Goal: Information Seeking & Learning: Compare options

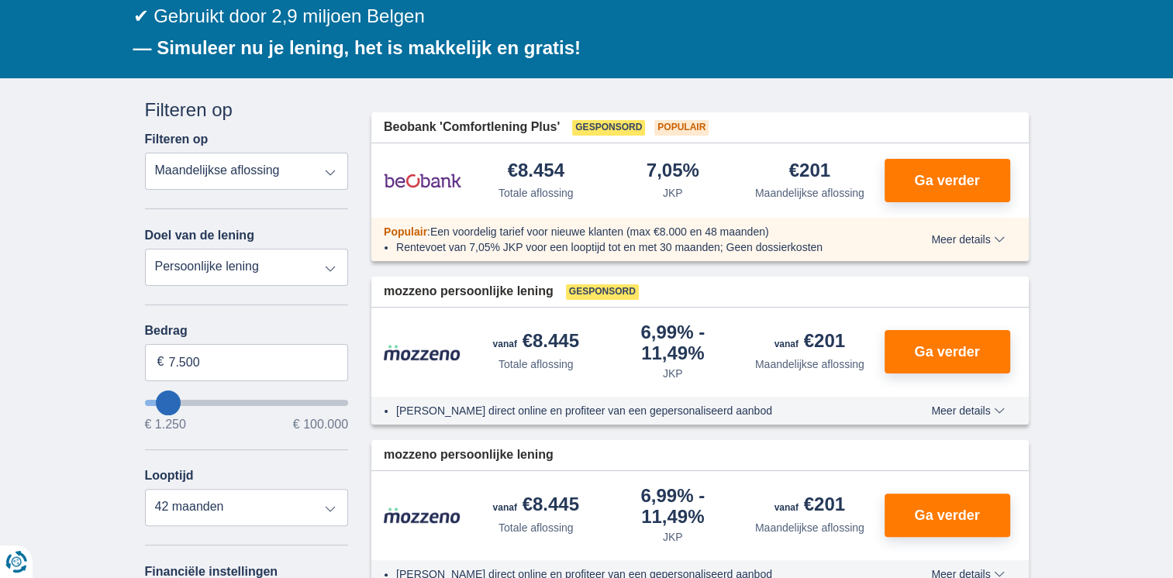
scroll to position [311, 0]
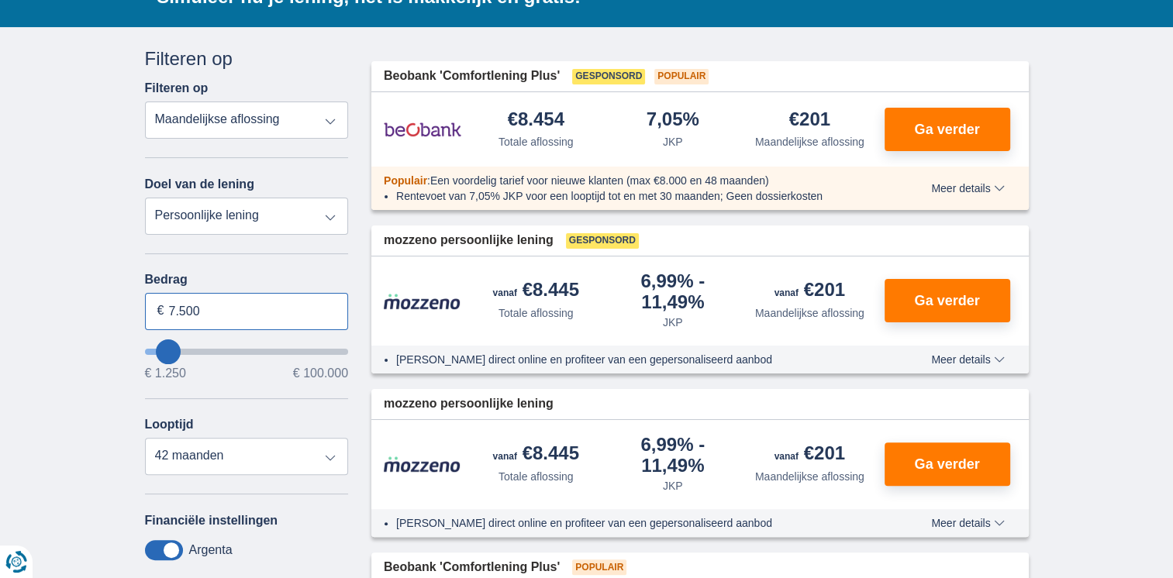
click at [293, 296] on input "7.500" at bounding box center [247, 311] width 204 height 37
type input "40.000"
type input "40250"
select select "120"
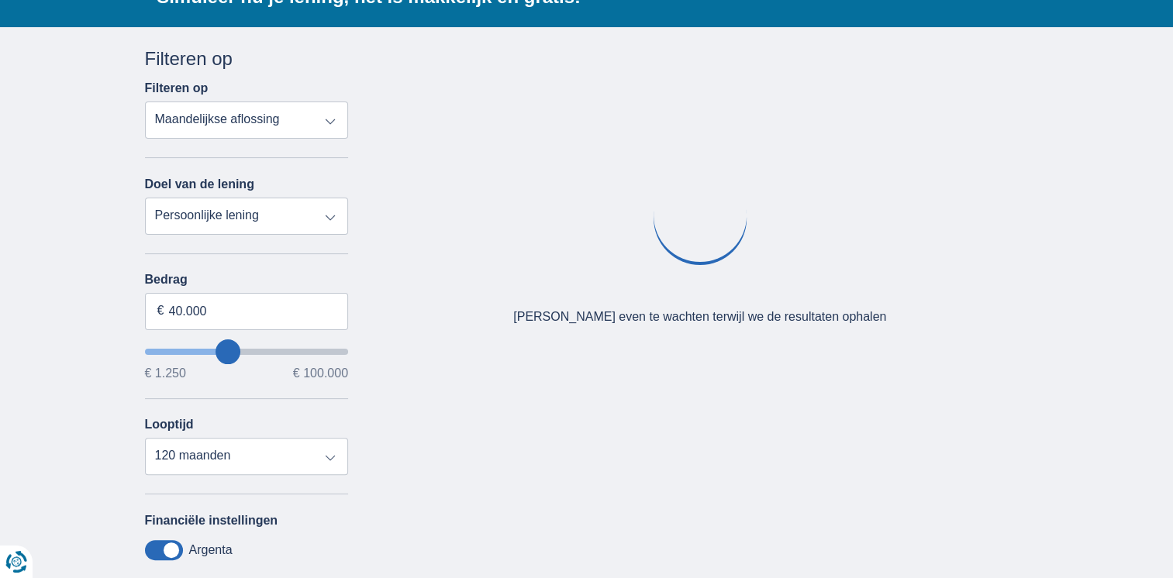
click at [64, 388] on div "× widget.non-eligible-application.title widget.non-eligible-application.text no…" at bounding box center [586, 423] width 1173 height 793
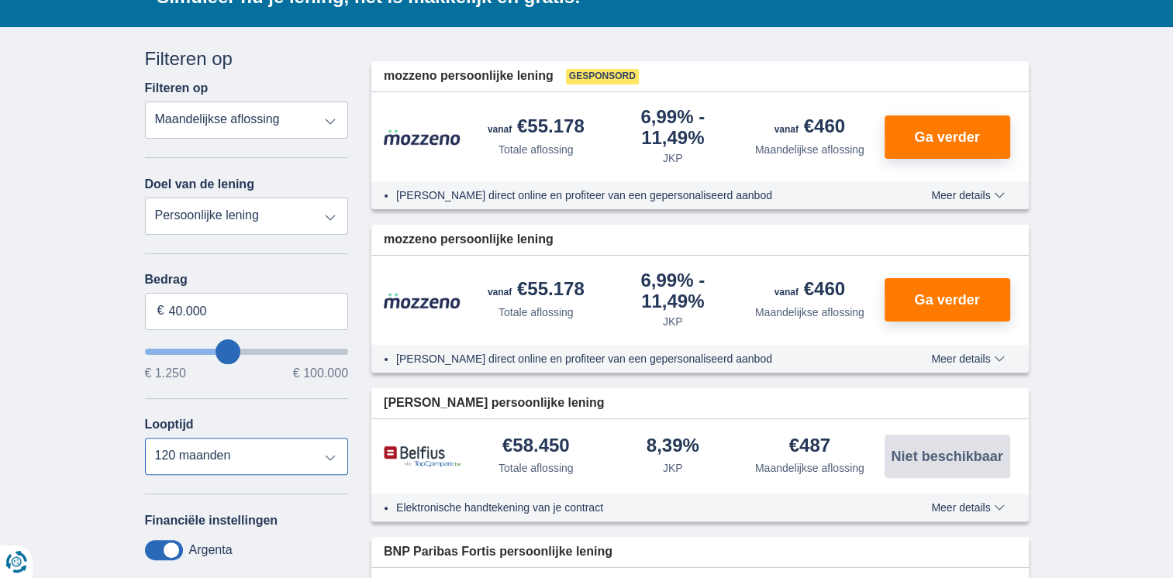
click at [227, 450] on select "12 maanden 18 maanden 24 maanden 30 maanden 36 maanden 42 maanden 48 maanden 60…" at bounding box center [247, 456] width 204 height 37
click at [145, 438] on select "12 maanden 18 maanden 24 maanden 30 maanden 36 maanden 42 maanden 48 maanden 60…" at bounding box center [247, 456] width 204 height 37
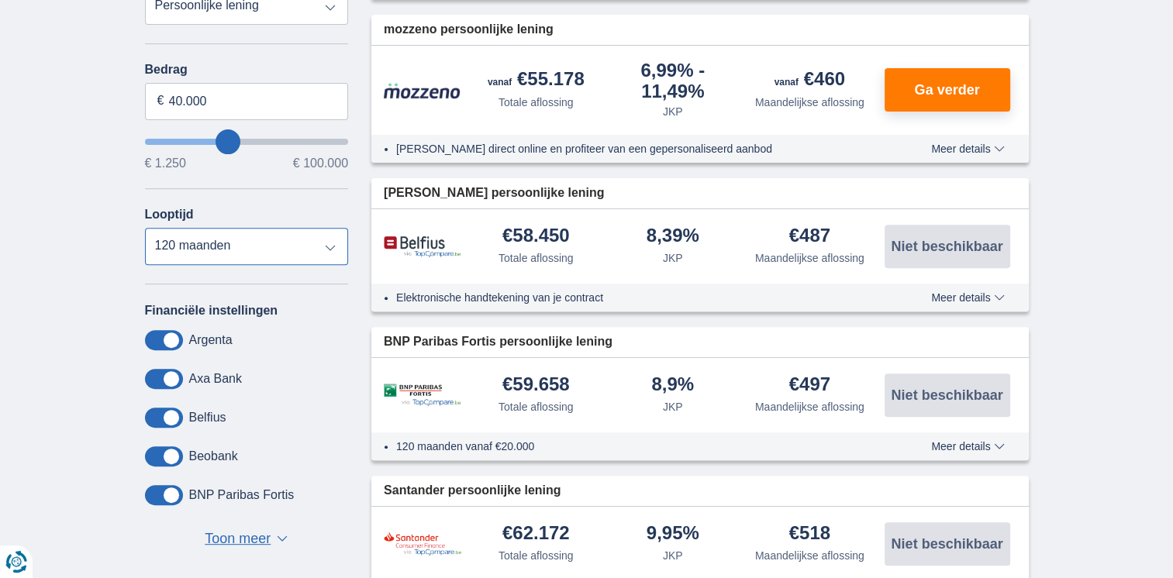
scroll to position [540, 0]
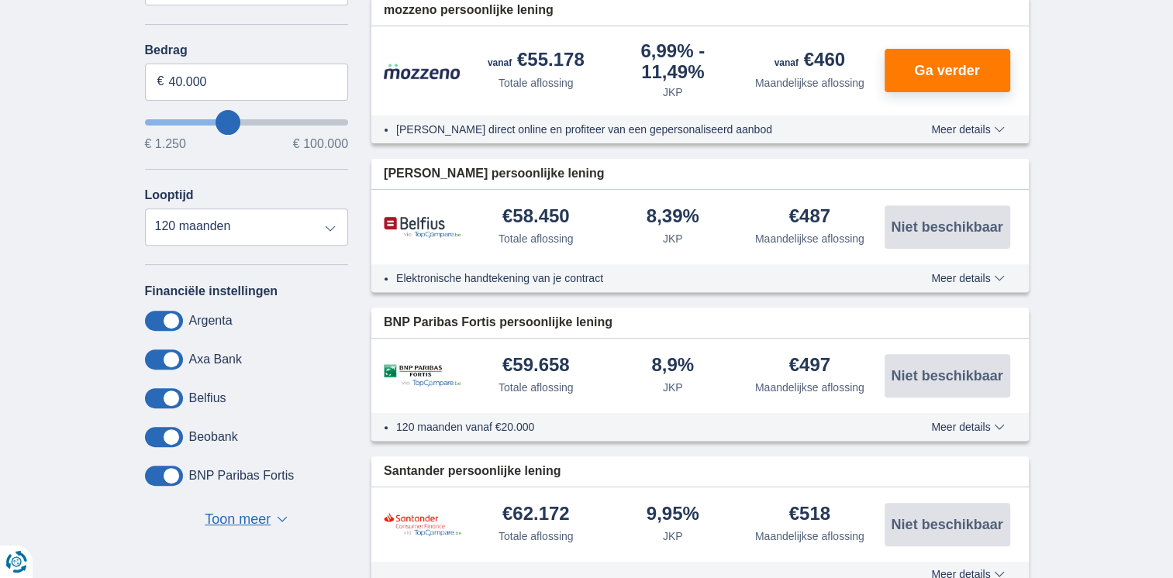
click at [985, 280] on span "Meer details" at bounding box center [967, 278] width 73 height 11
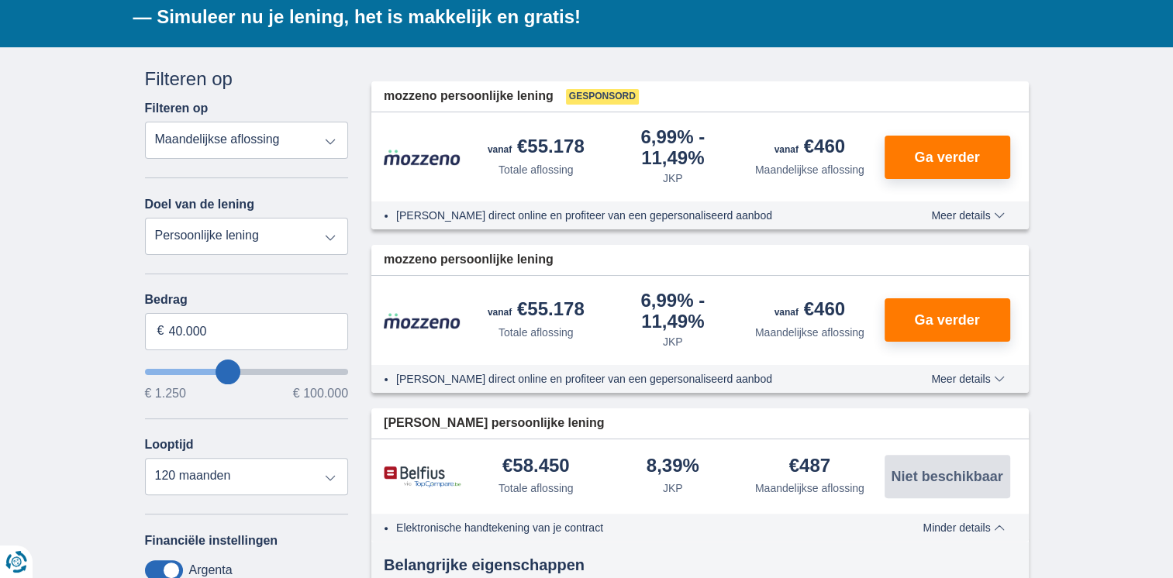
scroll to position [324, 0]
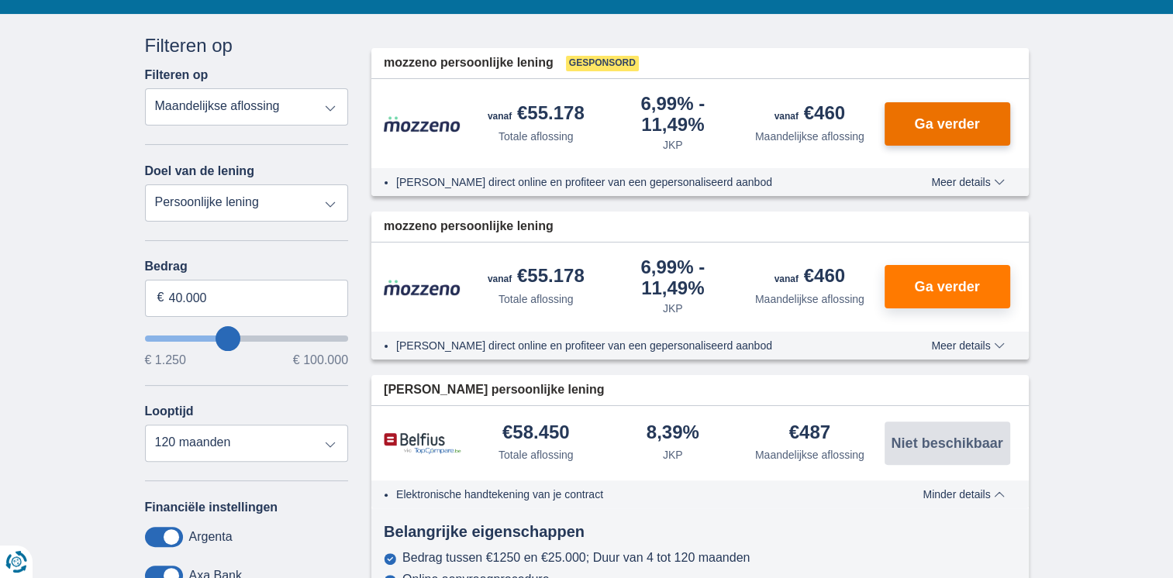
click at [981, 118] on button "Ga verder" at bounding box center [947, 123] width 126 height 43
